Goal: Task Accomplishment & Management: Manage account settings

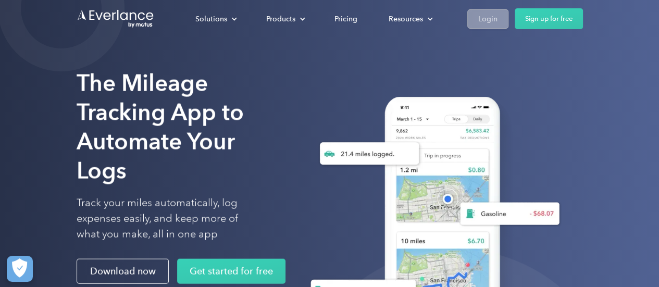
click at [485, 20] on div "Login" at bounding box center [488, 19] width 19 height 13
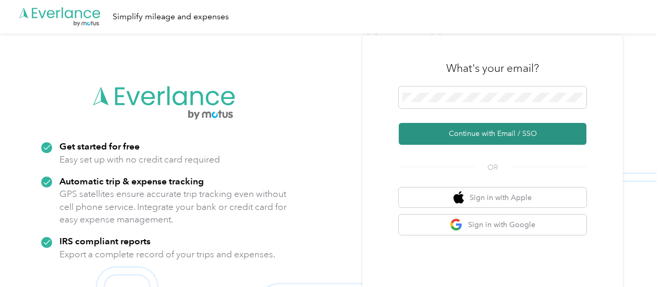
click at [556, 141] on button "Continue with Email / SSO" at bounding box center [493, 134] width 188 height 22
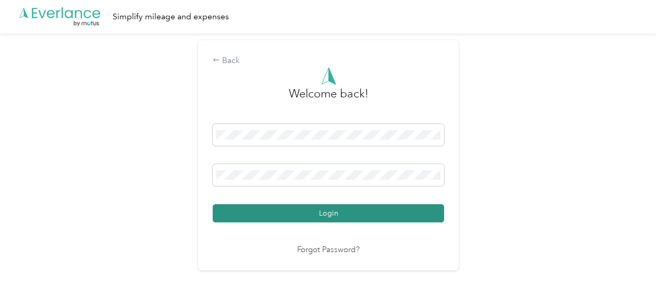
click at [439, 213] on button "Login" at bounding box center [328, 213] width 231 height 18
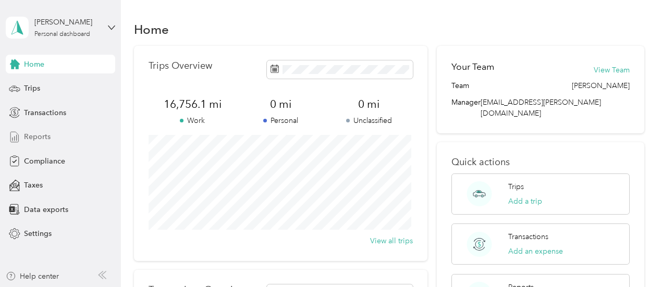
click at [64, 132] on div "Reports" at bounding box center [60, 137] width 109 height 19
